Goal: Find specific page/section: Find specific page/section

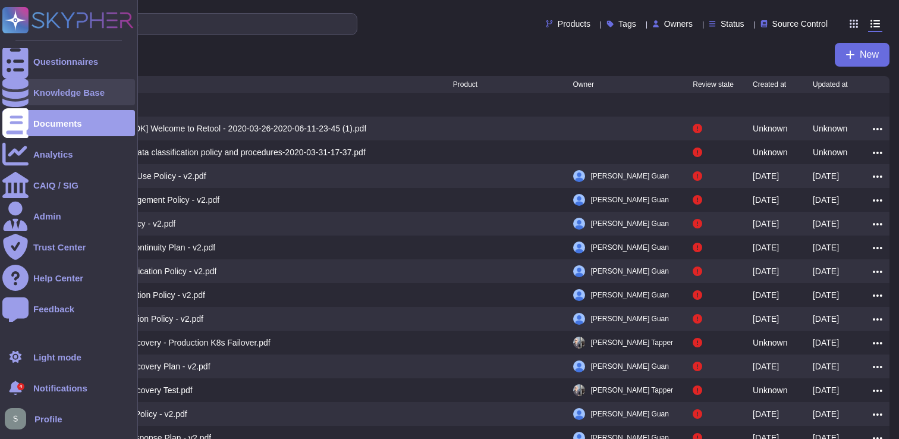
click at [23, 95] on div at bounding box center [15, 92] width 26 height 26
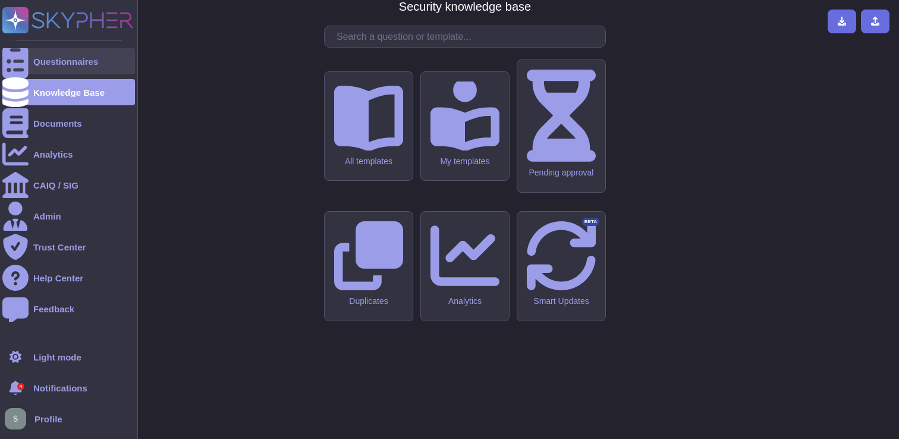
click at [42, 68] on div "Questionnaires" at bounding box center [68, 61] width 133 height 26
